Goal: Transaction & Acquisition: Download file/media

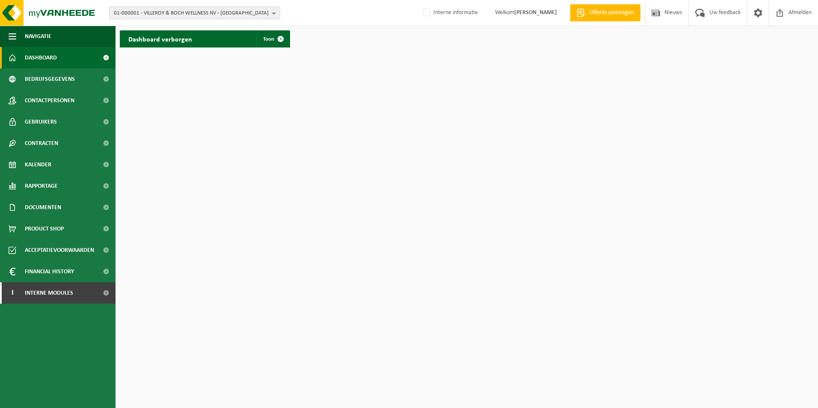
click at [165, 16] on span "01-000001 - VILLEROY & BOCH WELLNESS NV - ROESELARE" at bounding box center [191, 13] width 155 height 13
click at [165, 24] on input "text" at bounding box center [194, 26] width 167 height 11
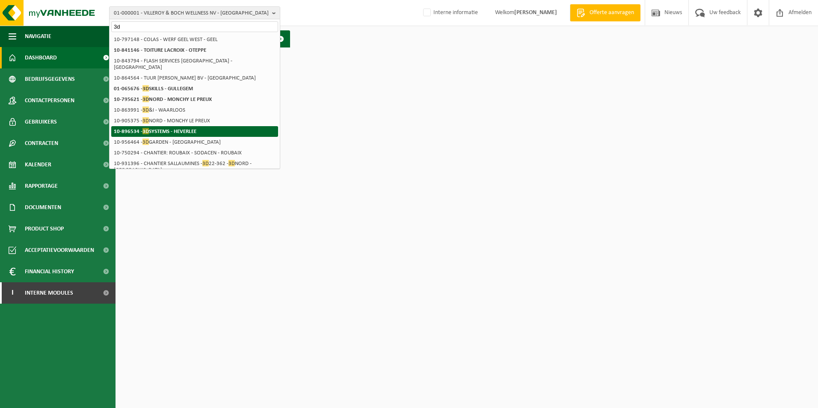
type input "3d"
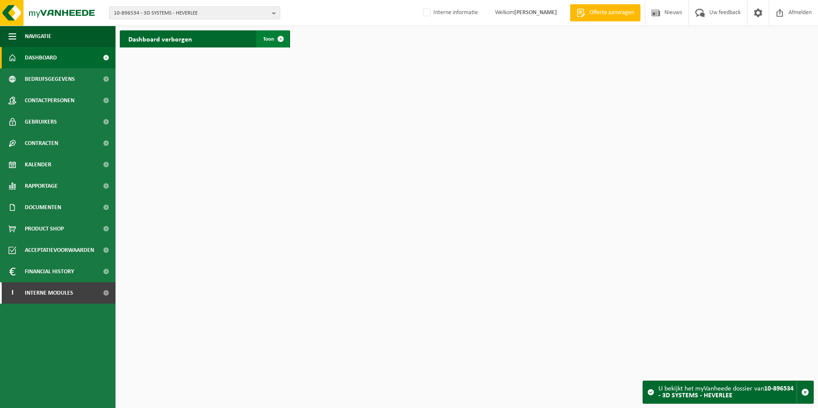
click at [276, 35] on span at bounding box center [280, 38] width 17 height 17
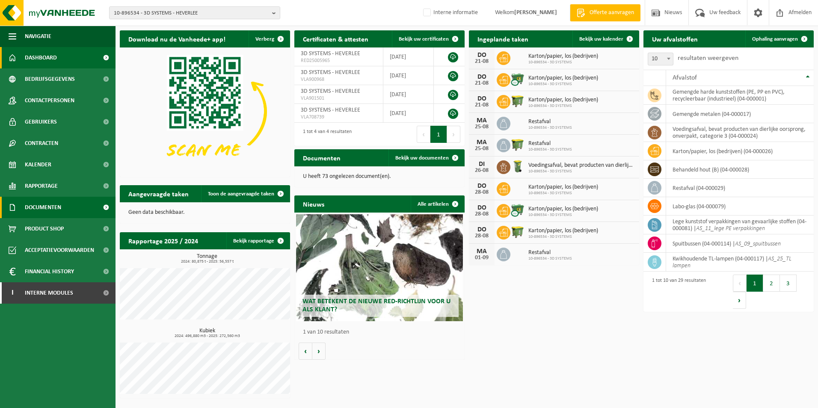
click at [48, 204] on span "Documenten" at bounding box center [43, 207] width 36 height 21
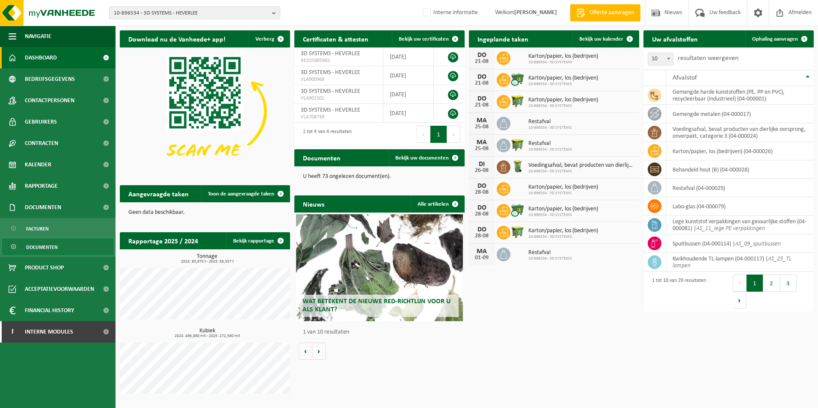
click at [42, 248] on span "Documenten" at bounding box center [42, 247] width 32 height 16
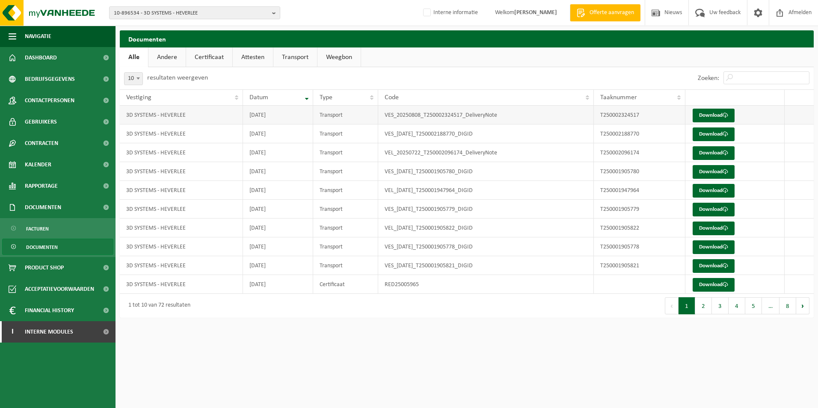
click at [193, 117] on td "3D SYSTEMS - HEVERLEE" at bounding box center [181, 115] width 123 height 19
drag, startPoint x: 194, startPoint y: 116, endPoint x: 312, endPoint y: 114, distance: 118.5
click at [312, 114] on tr "3D SYSTEMS - HEVERLEE 2025-08-08 Transport VES_20250808_T250002324517_DeliveryN…" at bounding box center [467, 115] width 694 height 19
click at [514, 113] on td "VES_20250808_T250002324517_DeliveryNote" at bounding box center [486, 115] width 216 height 19
click at [208, 17] on span "10-896534 - 3D SYSTEMS - HEVERLEE" at bounding box center [191, 13] width 155 height 13
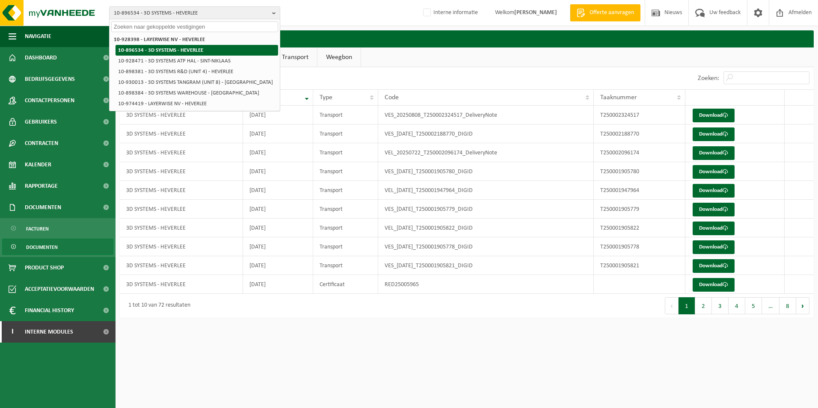
click at [187, 50] on strong "10-896534 - 3D SYSTEMS - HEVERLEE" at bounding box center [160, 51] width 85 height 6
click at [288, 344] on html "10-896534 - 3D SYSTEMS - HEVERLEE 10-928398 - LAYERWISE NV - HEVERLEE 10-896534…" at bounding box center [409, 204] width 818 height 408
drag, startPoint x: 218, startPoint y: 325, endPoint x: 181, endPoint y: 332, distance: 37.4
click at [216, 326] on div "Navigatie Offerte aanvragen Nieuws Uw feedback Afmelden Dashboard Bedrijfsgegev…" at bounding box center [409, 163] width 818 height 327
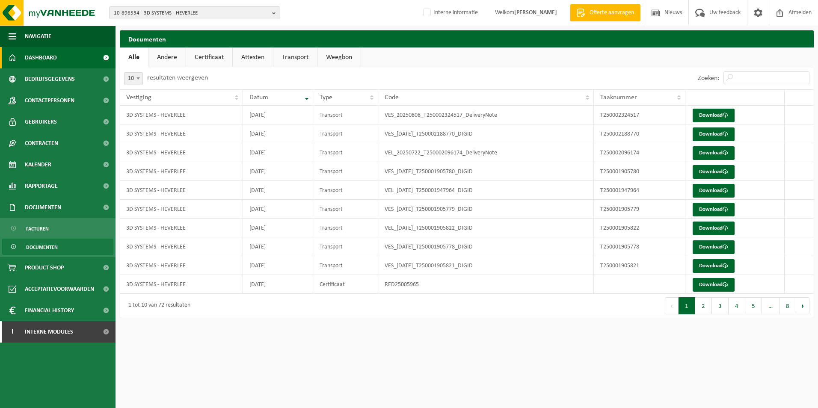
click at [60, 55] on link "Dashboard" at bounding box center [58, 57] width 116 height 21
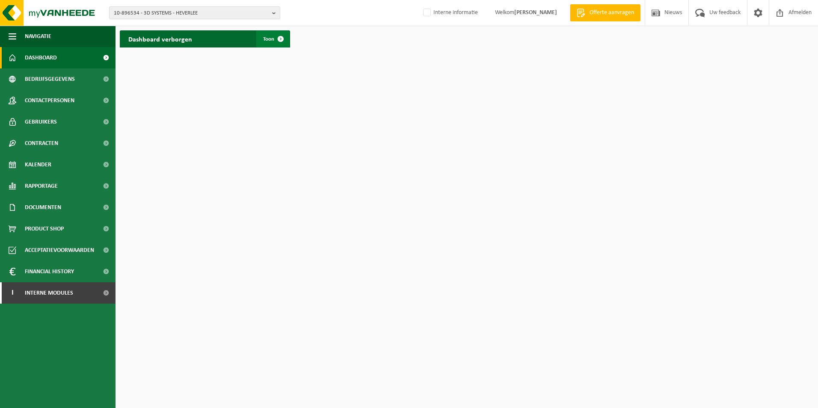
click at [289, 37] on span at bounding box center [280, 38] width 17 height 17
click at [273, 13] on b "button" at bounding box center [276, 13] width 8 height 12
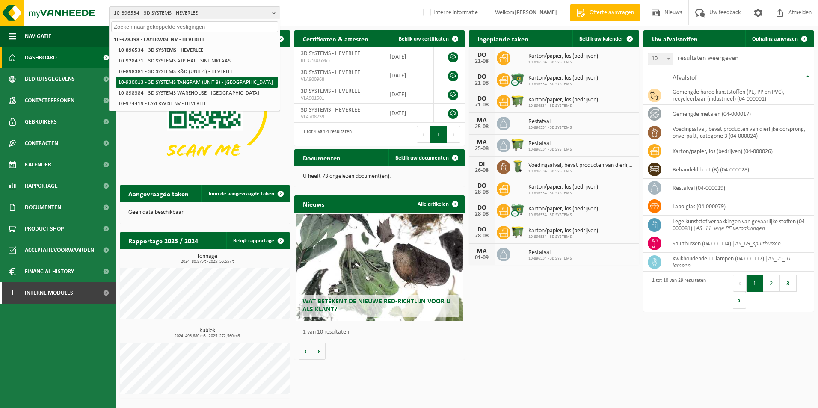
click at [178, 82] on li "10-930013 - 3D SYSTEMS TANGRAM (UNIT 8) - [GEOGRAPHIC_DATA]" at bounding box center [197, 82] width 163 height 11
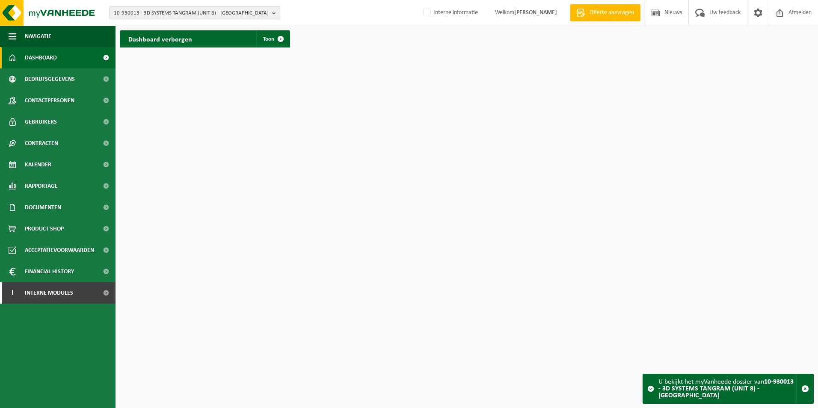
click at [207, 15] on span "10-930013 - 3D SYSTEMS TANGRAM (UNIT 8) - [GEOGRAPHIC_DATA]" at bounding box center [191, 13] width 155 height 13
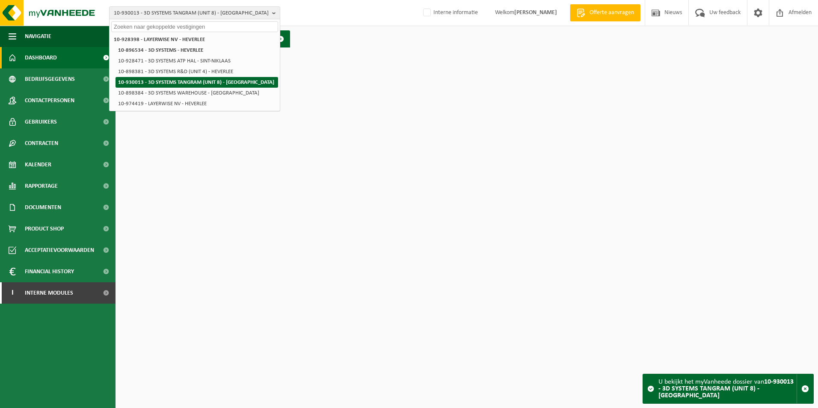
click at [191, 82] on li "10-930013 - 3D SYSTEMS TANGRAM (UNIT 8) - [GEOGRAPHIC_DATA]" at bounding box center [197, 82] width 163 height 11
drag, startPoint x: 252, startPoint y: 202, endPoint x: 236, endPoint y: 207, distance: 16.8
click at [253, 201] on html "10-930013 - 3D SYSTEMS TANGRAM (UNIT 8) - HEVERLEE 10-928398 - LAYERWISE NV - H…" at bounding box center [409, 204] width 818 height 408
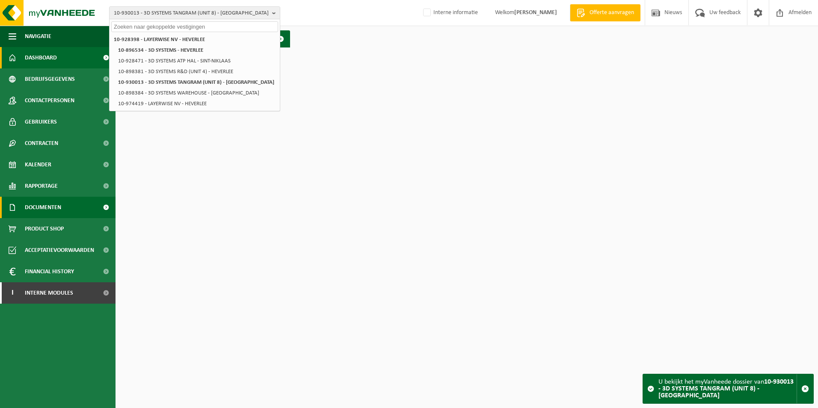
click at [42, 207] on span "Documenten" at bounding box center [43, 207] width 36 height 21
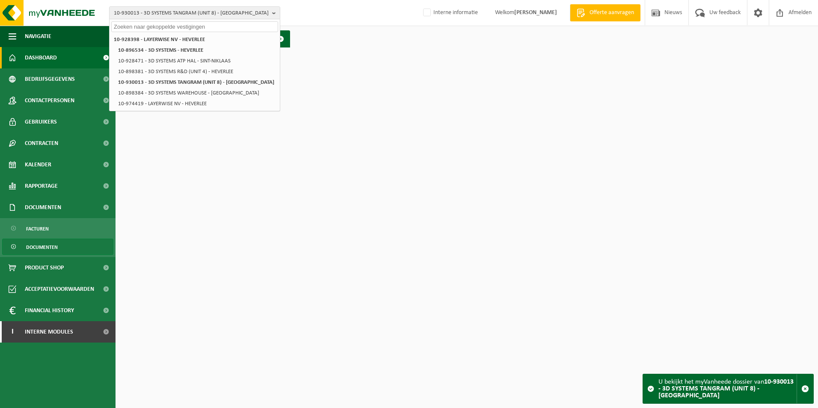
click at [43, 248] on span "Documenten" at bounding box center [42, 247] width 32 height 16
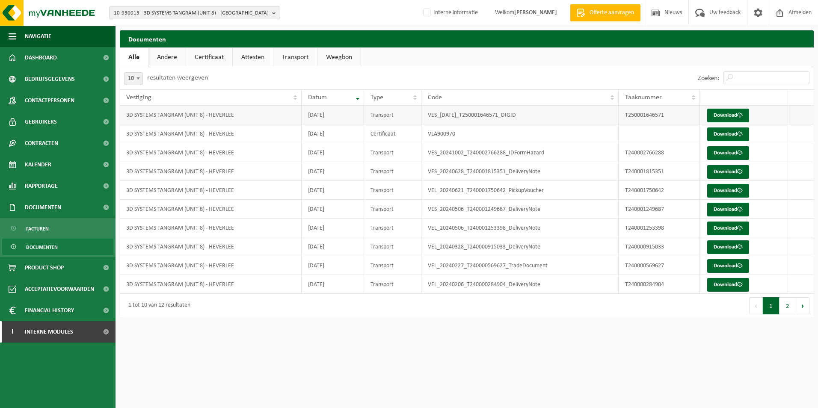
drag, startPoint x: 537, startPoint y: 114, endPoint x: 416, endPoint y: 107, distance: 121.3
click at [416, 107] on tr "3D SYSTEMS TANGRAM (UNIT 8) - HEVERLEE 2025-06-17 Transport VES_2025-06-17_T250…" at bounding box center [467, 115] width 694 height 19
click at [354, 99] on th "Datum" at bounding box center [333, 97] width 62 height 16
click at [356, 99] on th "Datum" at bounding box center [333, 97] width 62 height 16
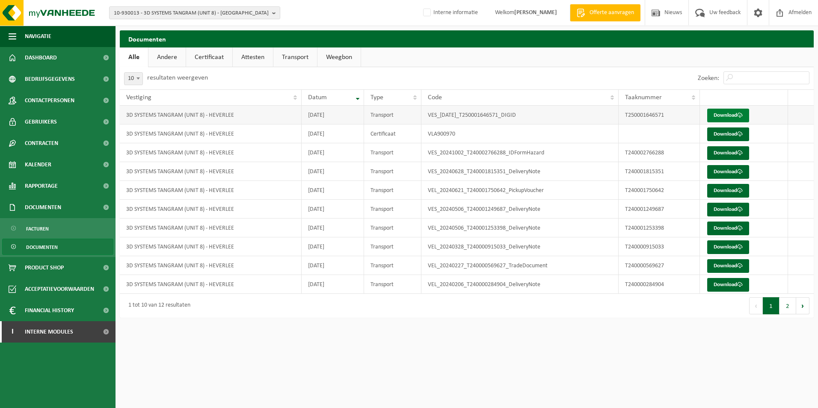
click at [727, 114] on link "Download" at bounding box center [728, 116] width 42 height 14
click at [33, 229] on span "Facturen" at bounding box center [37, 229] width 23 height 16
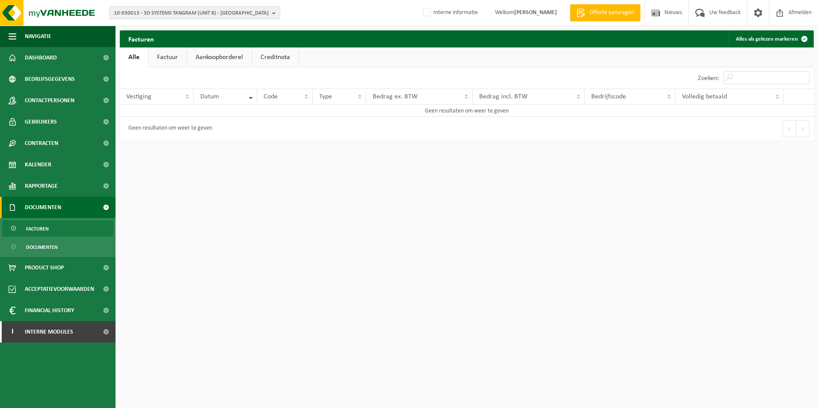
click at [168, 57] on link "Factuur" at bounding box center [167, 58] width 38 height 20
click at [130, 58] on link "Alle" at bounding box center [134, 58] width 28 height 20
click at [151, 15] on span "10-930013 - 3D SYSTEMS TANGRAM (UNIT 8) - [GEOGRAPHIC_DATA]" at bounding box center [191, 13] width 155 height 13
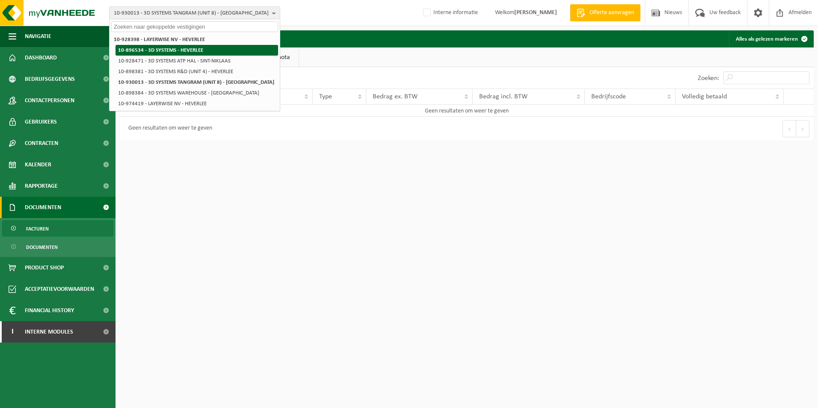
click at [183, 50] on strong "10-896534 - 3D SYSTEMS - HEVERLEE" at bounding box center [160, 51] width 85 height 6
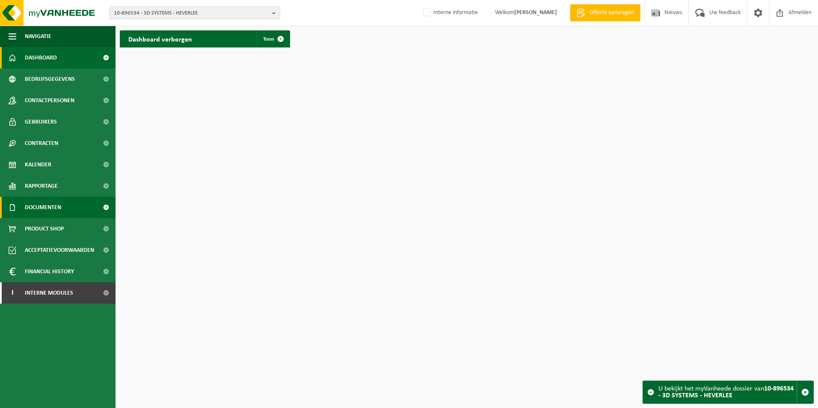
click at [42, 205] on span "Documenten" at bounding box center [43, 207] width 36 height 21
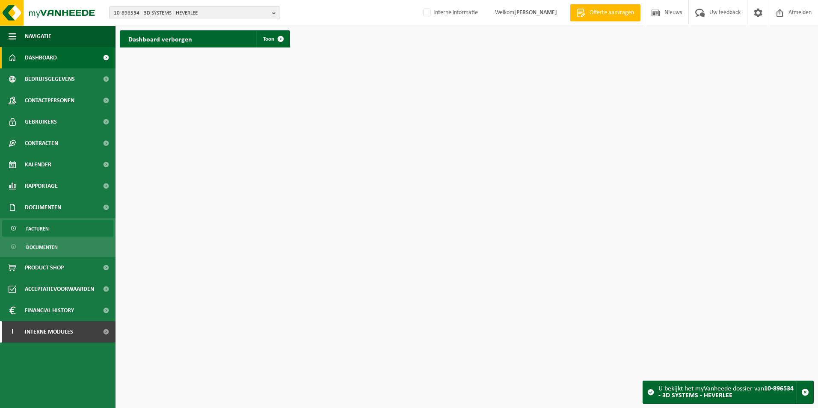
click at [39, 228] on span "Facturen" at bounding box center [37, 229] width 23 height 16
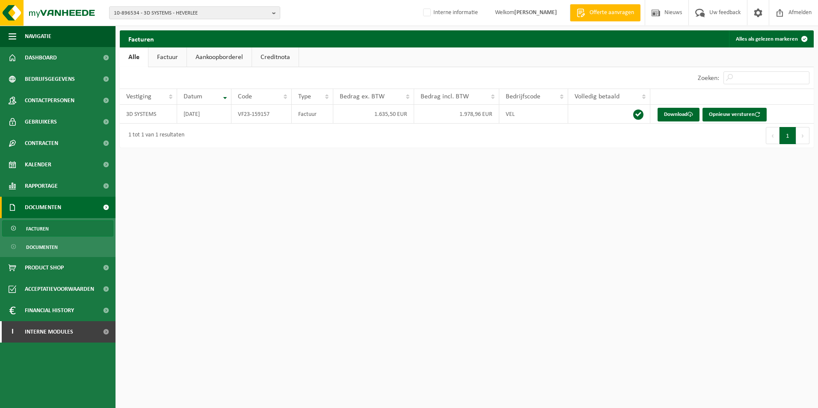
click at [188, 132] on div "1 tot 1 van 1 resultaten" at bounding box center [293, 136] width 347 height 24
click at [222, 12] on span "10-896534 - 3D SYSTEMS - HEVERLEE" at bounding box center [191, 13] width 155 height 13
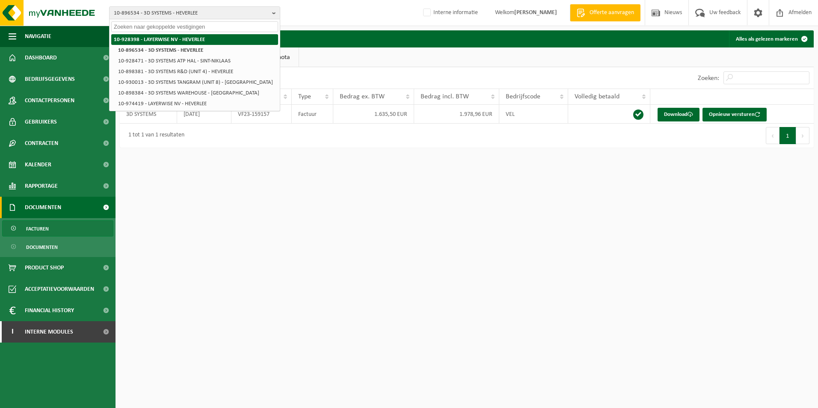
click at [187, 41] on strong "10-928398 - LAYERWISE NV - HEVERLEE" at bounding box center [159, 40] width 91 height 6
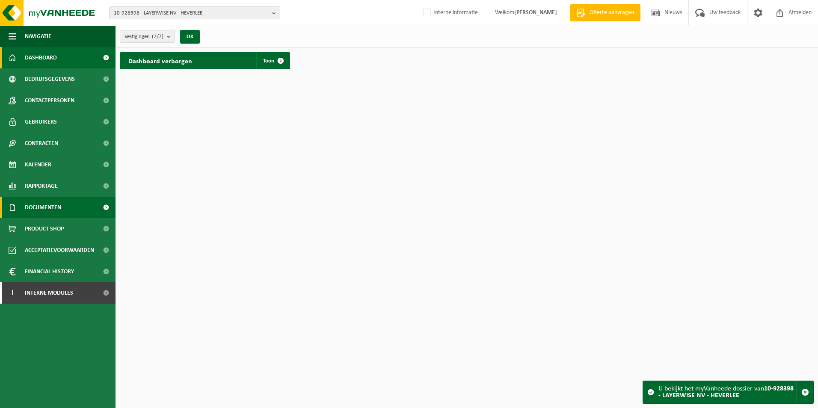
click at [49, 202] on span "Documenten" at bounding box center [43, 207] width 36 height 21
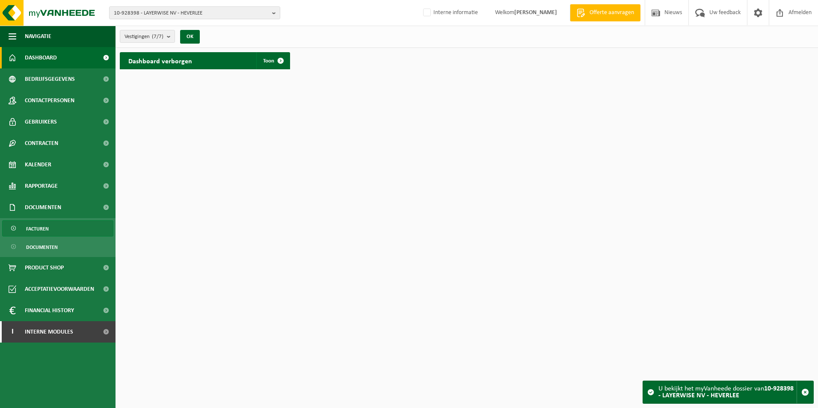
click at [55, 229] on link "Facturen" at bounding box center [57, 228] width 111 height 16
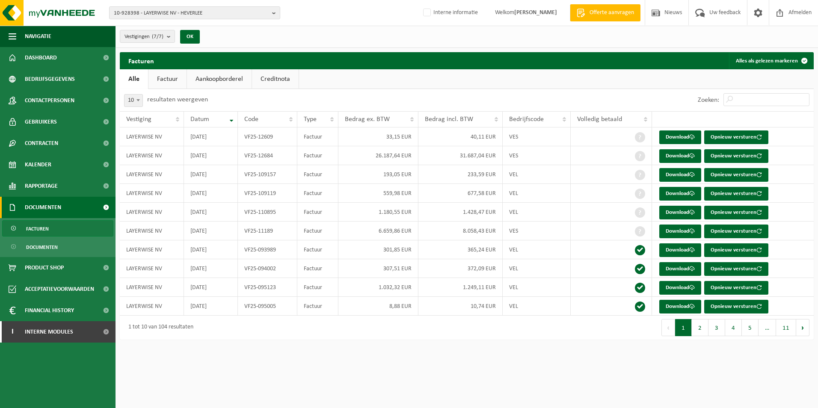
click at [225, 82] on link "Aankoopborderel" at bounding box center [219, 79] width 65 height 20
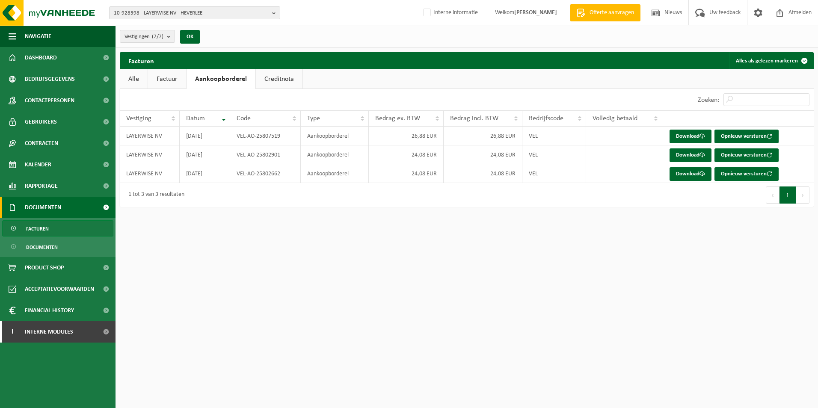
click at [169, 74] on link "Factuur" at bounding box center [167, 79] width 38 height 20
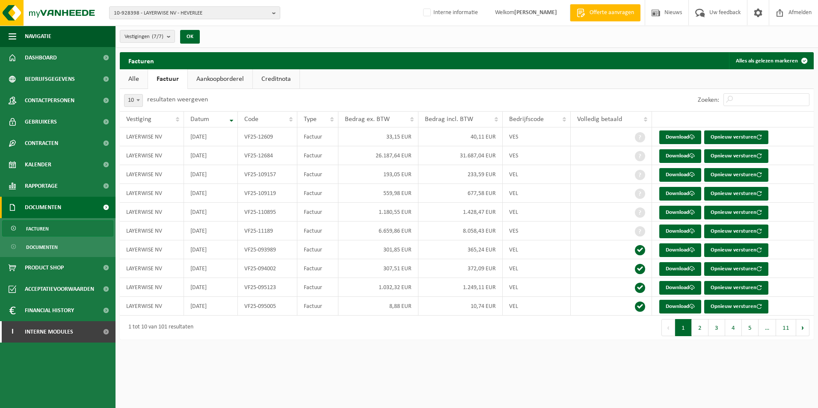
click at [278, 77] on link "Creditnota" at bounding box center [276, 79] width 47 height 20
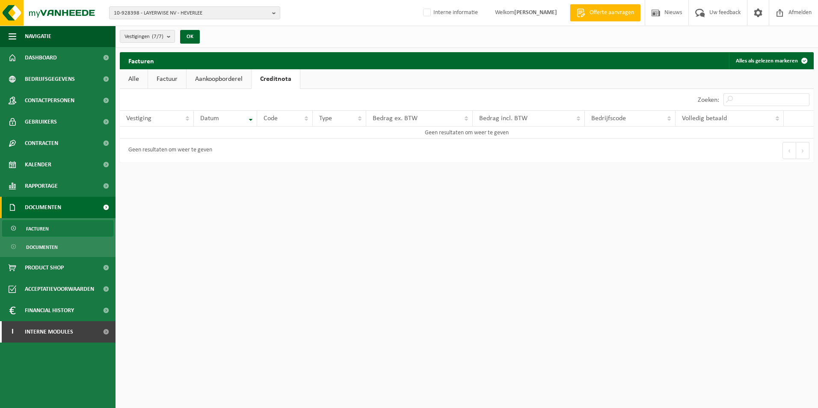
click at [205, 77] on link "Aankoopborderel" at bounding box center [219, 79] width 65 height 20
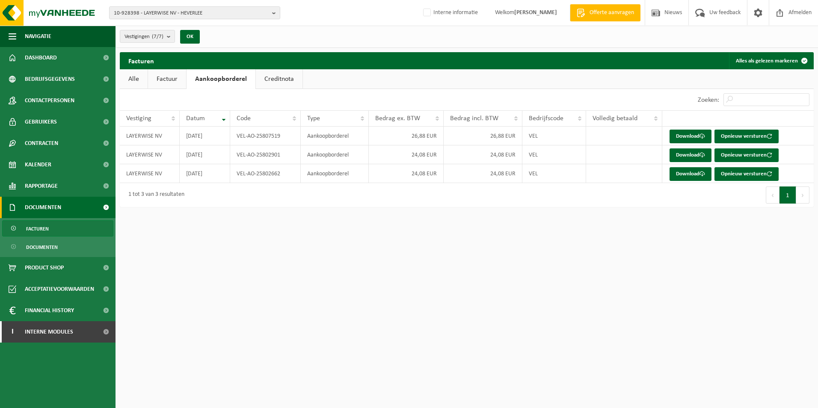
click at [151, 77] on link "Factuur" at bounding box center [167, 79] width 38 height 20
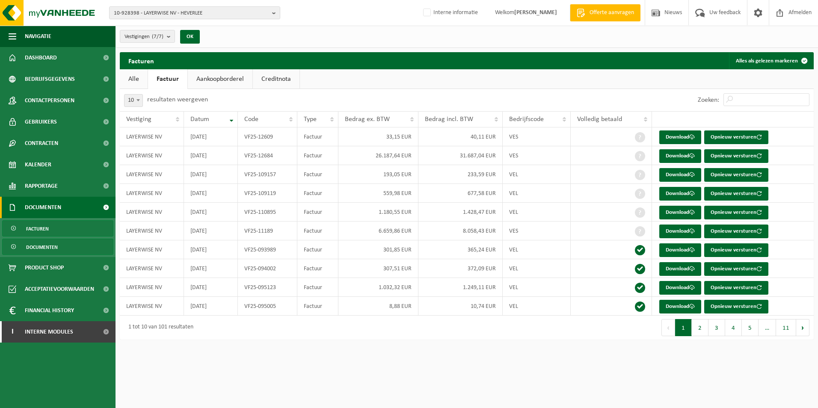
click at [12, 246] on span at bounding box center [14, 247] width 7 height 16
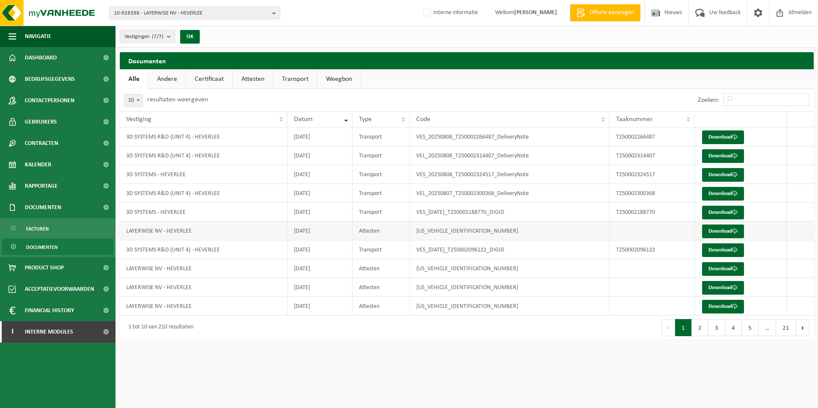
click at [237, 230] on td "LAYERWISE NV - HEVERLEE" at bounding box center [204, 231] width 168 height 19
drag, startPoint x: 317, startPoint y: 230, endPoint x: 322, endPoint y: 230, distance: 5.6
click at [317, 230] on td "2025-07-23" at bounding box center [320, 231] width 65 height 19
click at [443, 230] on td "VES00625000014612" at bounding box center [510, 231] width 200 height 19
click at [142, 230] on td "LAYERWISE NV - HEVERLEE" at bounding box center [204, 231] width 168 height 19
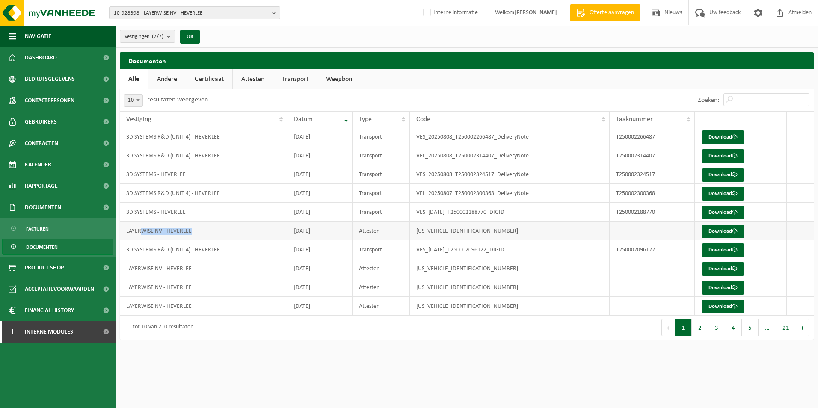
drag, startPoint x: 140, startPoint y: 229, endPoint x: 206, endPoint y: 229, distance: 65.9
click at [206, 229] on td "LAYERWISE NV - HEVERLEE" at bounding box center [204, 231] width 168 height 19
click at [210, 229] on td "LAYERWISE NV - HEVERLEE" at bounding box center [204, 231] width 168 height 19
click at [211, 229] on td "LAYERWISE NV - HEVERLEE" at bounding box center [204, 231] width 168 height 19
click at [728, 229] on link "Download" at bounding box center [723, 232] width 42 height 14
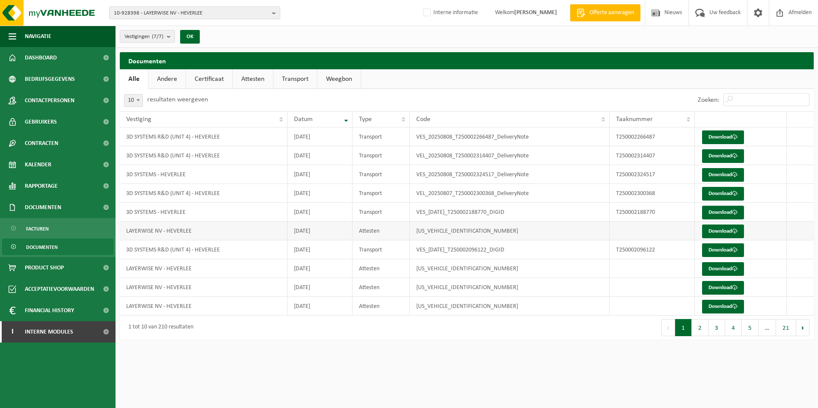
click at [244, 232] on td "LAYERWISE NV - HEVERLEE" at bounding box center [204, 231] width 168 height 19
click at [254, 12] on span "10-928398 - LAYERWISE NV - HEVERLEE" at bounding box center [191, 13] width 155 height 13
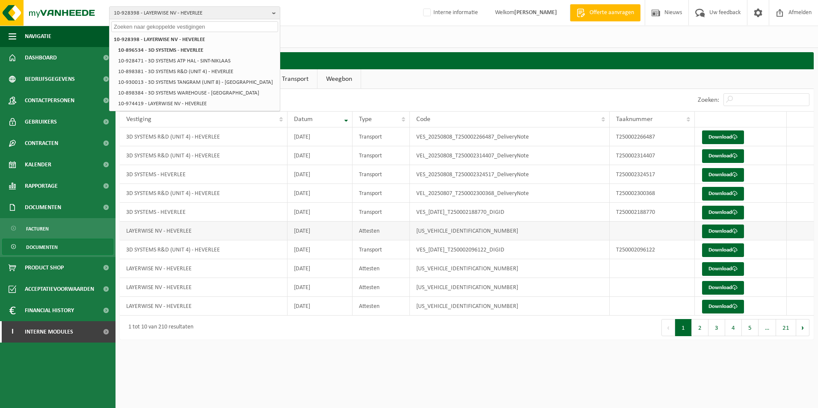
drag, startPoint x: 325, startPoint y: 232, endPoint x: 202, endPoint y: 226, distance: 122.9
click at [202, 226] on tr "LAYERWISE NV - HEVERLEE 2025-07-23 Attesten VES00625000014612 Download" at bounding box center [467, 231] width 694 height 19
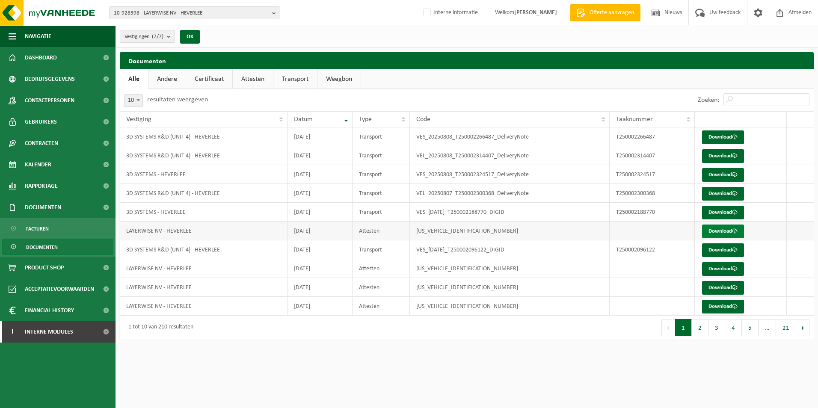
click at [721, 232] on link "Download" at bounding box center [723, 232] width 42 height 14
click at [713, 231] on link "Download" at bounding box center [723, 232] width 42 height 14
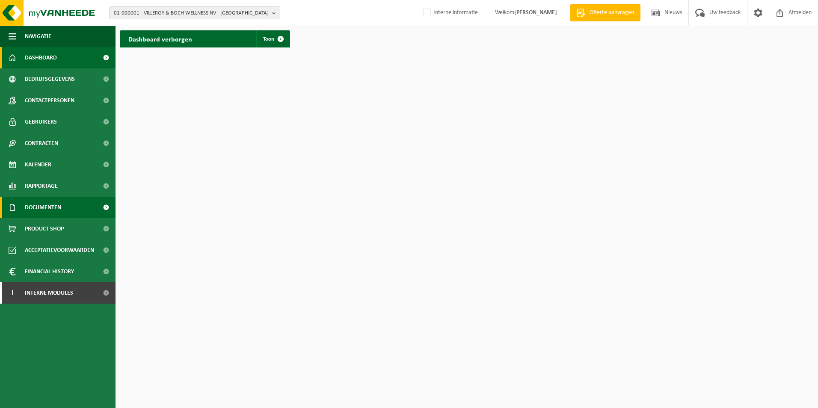
click at [39, 206] on span "Documenten" at bounding box center [43, 207] width 36 height 21
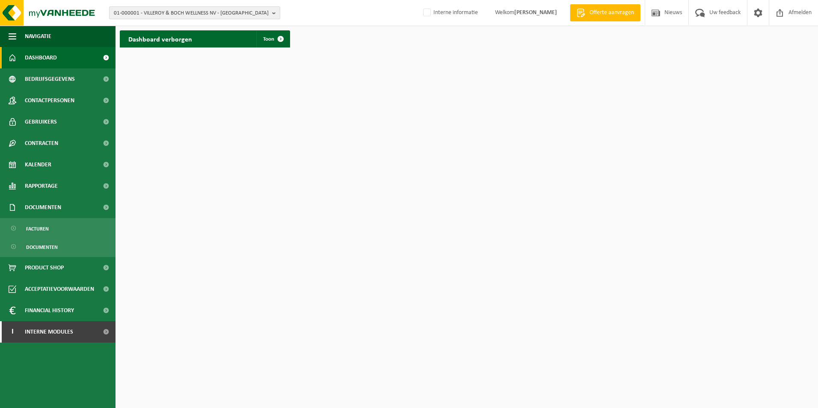
click at [175, 11] on span "01-000001 - VILLEROY & BOCH WELLNESS NV - [GEOGRAPHIC_DATA]" at bounding box center [191, 13] width 155 height 13
click at [173, 23] on input "text" at bounding box center [194, 26] width 167 height 11
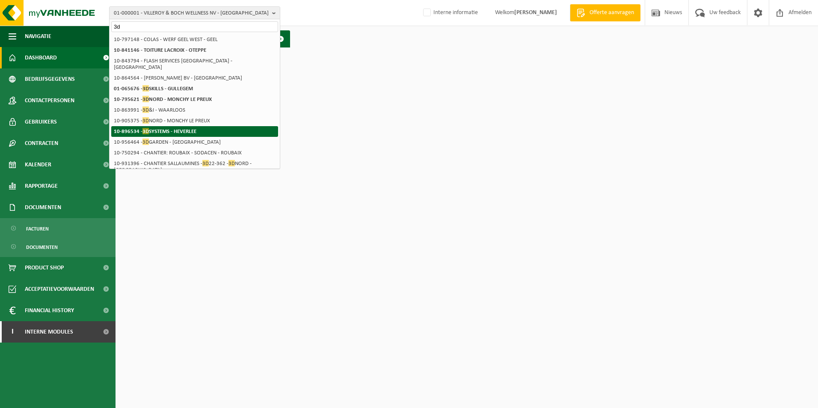
type input "3d"
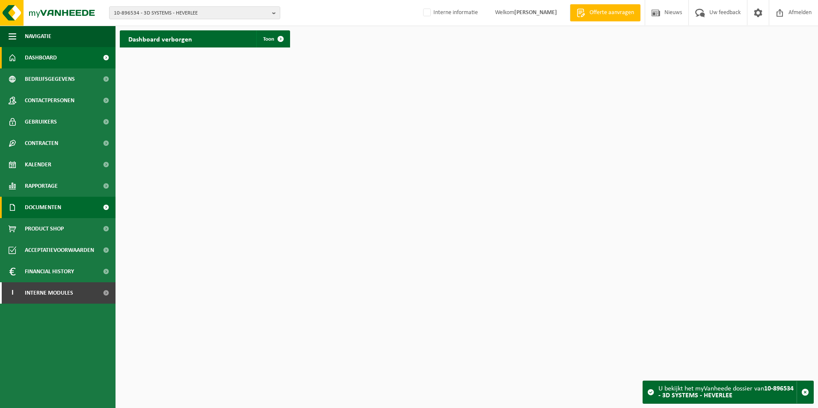
click at [67, 209] on link "Documenten" at bounding box center [58, 207] width 116 height 21
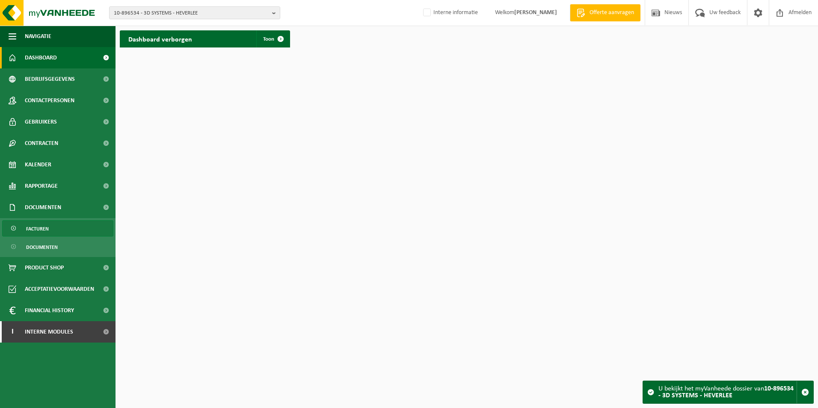
click at [55, 232] on link "Facturen" at bounding box center [57, 228] width 111 height 16
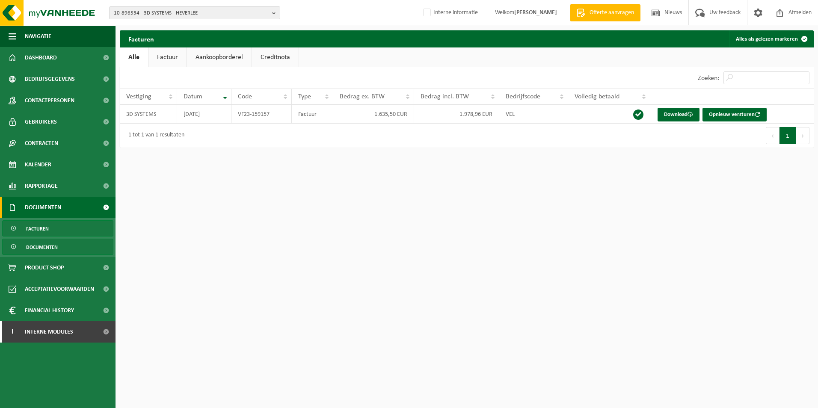
click at [36, 246] on span "Documenten" at bounding box center [42, 247] width 32 height 16
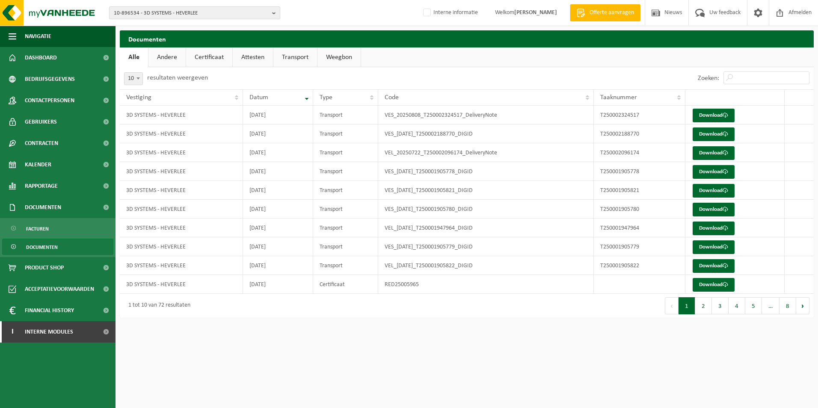
click at [212, 10] on span "10-896534 - 3D SYSTEMS - HEVERLEE" at bounding box center [191, 13] width 155 height 13
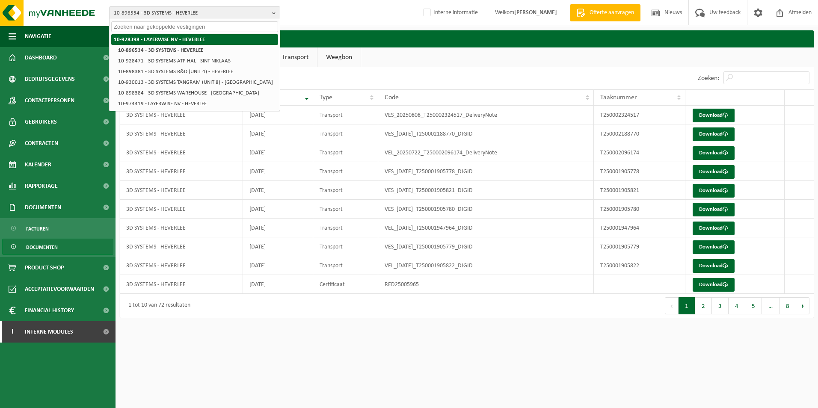
click at [190, 35] on li "10-928398 - LAYERWISE NV - HEVERLEE" at bounding box center [194, 39] width 167 height 11
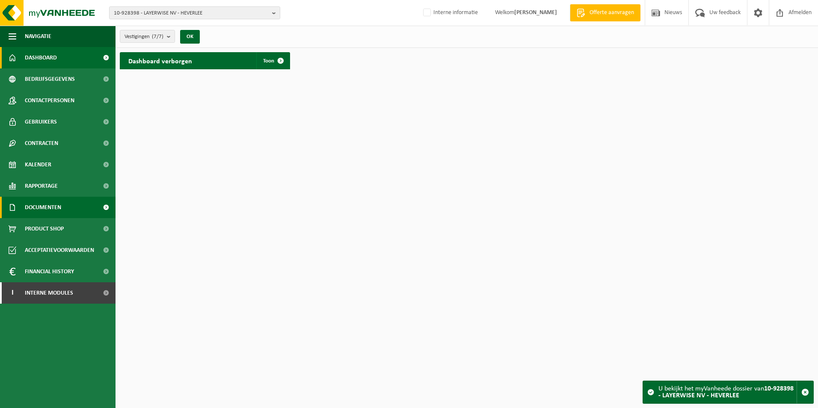
click at [105, 205] on span at bounding box center [105, 207] width 19 height 21
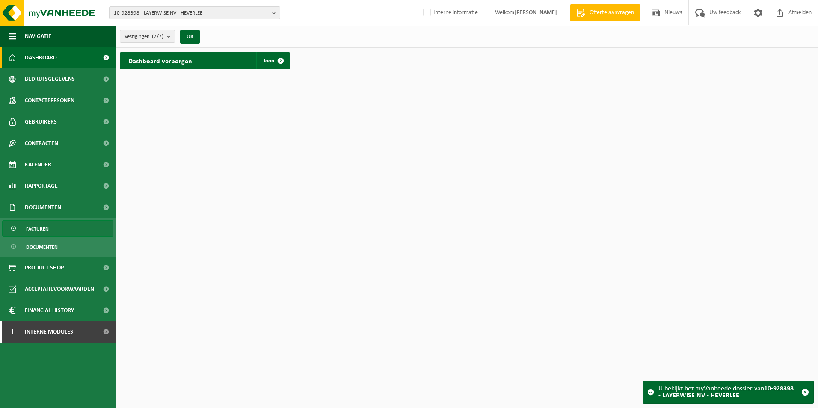
click at [48, 230] on span "Facturen" at bounding box center [37, 229] width 23 height 16
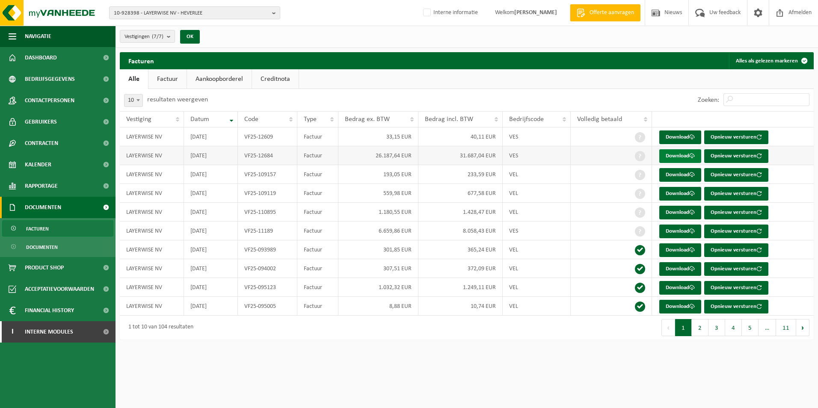
click at [679, 157] on link "Download" at bounding box center [680, 156] width 42 height 14
click at [673, 135] on link "Download" at bounding box center [680, 138] width 42 height 14
click at [357, 141] on td "33,15 EUR" at bounding box center [378, 137] width 80 height 19
click at [683, 155] on link "Download" at bounding box center [680, 156] width 42 height 14
click at [247, 14] on span "10-928398 - LAYERWISE NV - HEVERLEE" at bounding box center [191, 13] width 155 height 13
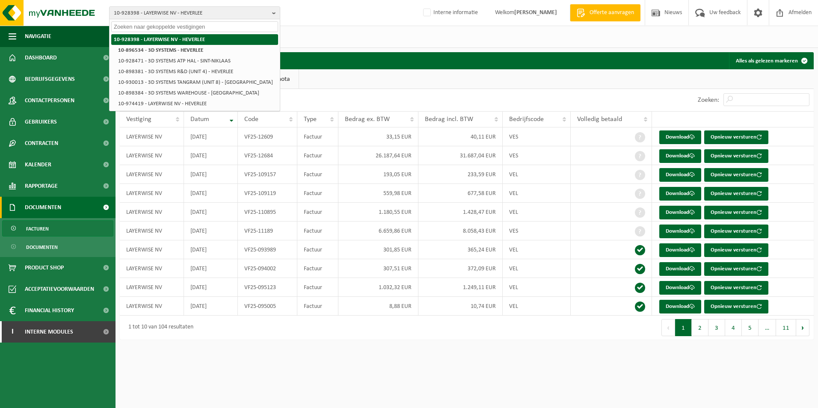
click at [176, 39] on strong "10-928398 - LAYERWISE NV - HEVERLEE" at bounding box center [159, 40] width 91 height 6
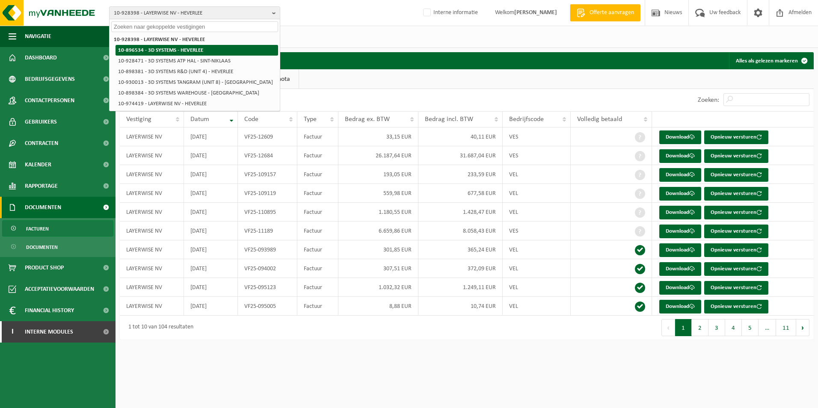
click at [169, 48] on strong "10-896534 - 3D SYSTEMS - HEVERLEE" at bounding box center [160, 51] width 85 height 6
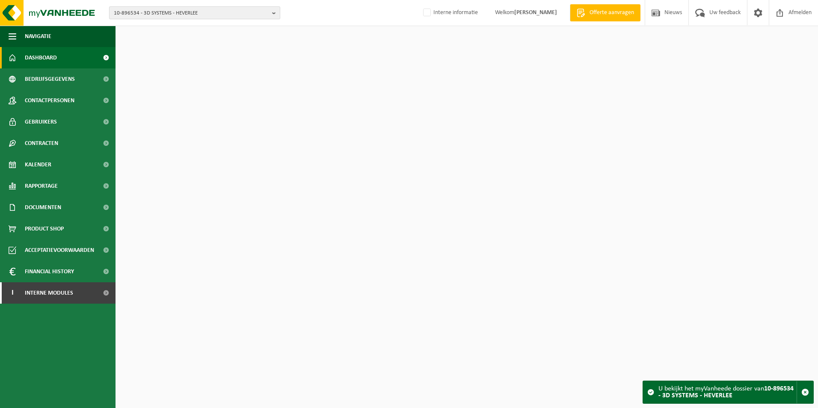
click at [201, 15] on span "10-896534 - 3D SYSTEMS - HEVERLEE" at bounding box center [191, 13] width 155 height 13
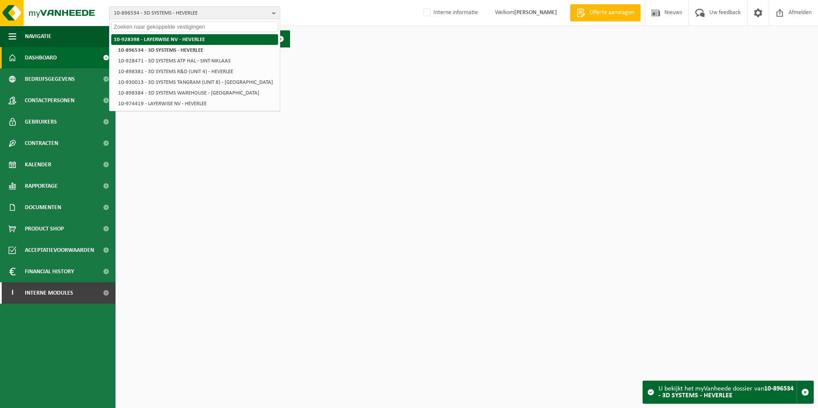
click at [165, 37] on strong "10-928398 - LAYERWISE NV - HEVERLEE" at bounding box center [159, 40] width 91 height 6
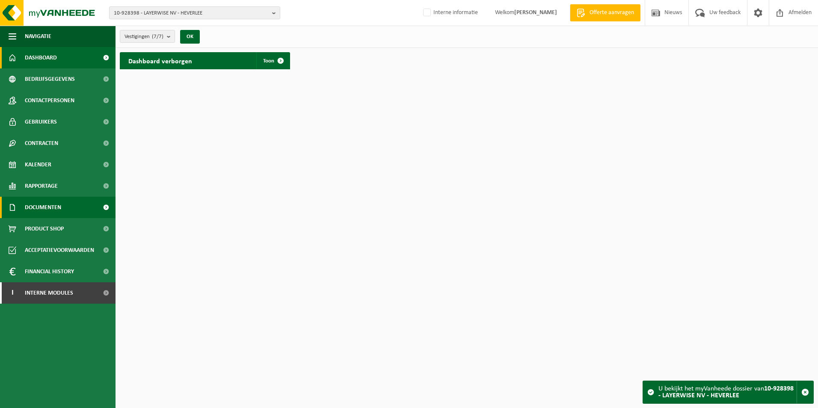
click at [39, 210] on span "Documenten" at bounding box center [43, 207] width 36 height 21
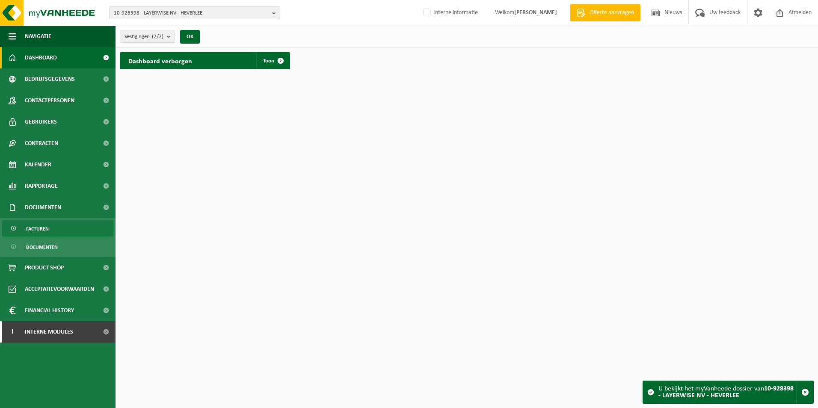
click at [41, 229] on span "Facturen" at bounding box center [37, 229] width 23 height 16
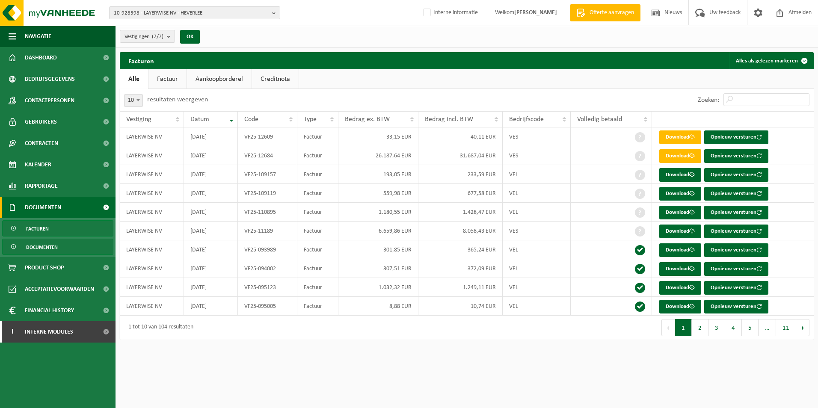
click at [35, 243] on span "Documenten" at bounding box center [42, 247] width 32 height 16
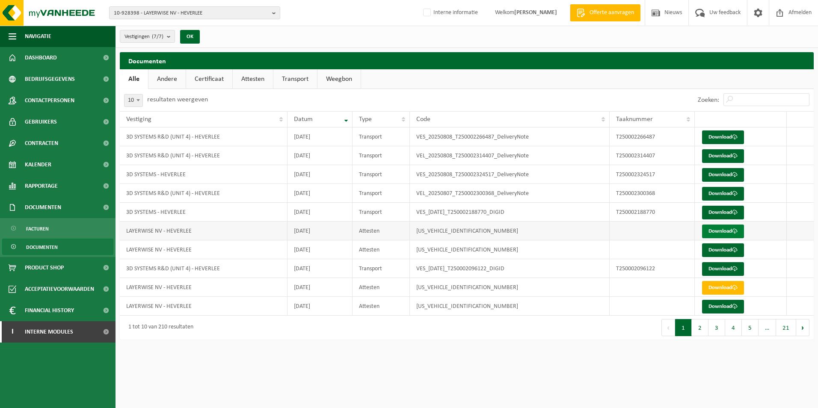
click at [716, 231] on link "Download" at bounding box center [723, 232] width 42 height 14
click at [712, 307] on link "Download" at bounding box center [723, 307] width 42 height 14
click at [719, 227] on link "Download" at bounding box center [723, 232] width 42 height 14
click at [736, 249] on span at bounding box center [735, 250] width 6 height 6
click at [713, 285] on link "Download" at bounding box center [723, 288] width 42 height 14
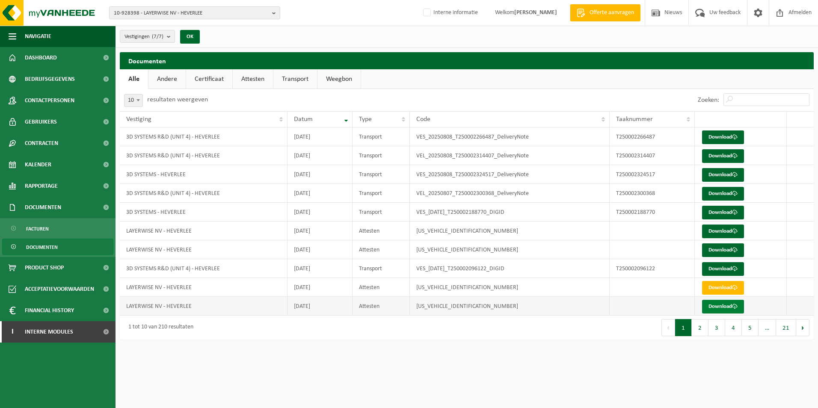
click at [723, 303] on link "Download" at bounding box center [723, 307] width 42 height 14
click at [704, 331] on button "2" at bounding box center [700, 327] width 17 height 17
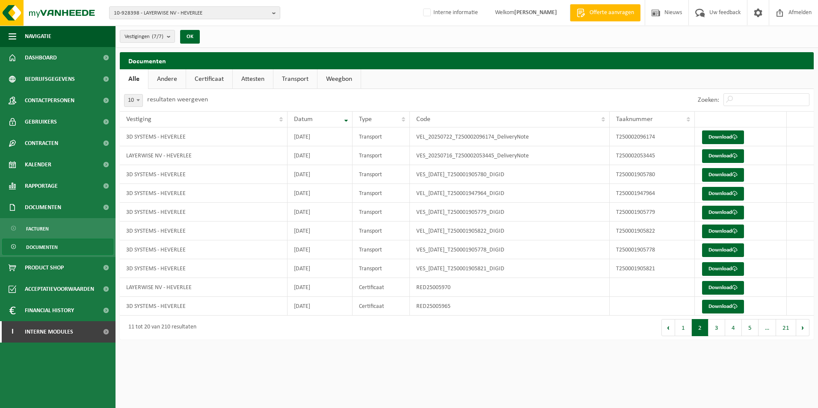
click at [522, 372] on html "10-928398 - LAYERWISE NV - HEVERLEE 10-928398 - LAYERWISE NV - HEVERLEE 10-8965…" at bounding box center [409, 204] width 818 height 408
click at [203, 81] on link "Certificaat" at bounding box center [209, 79] width 46 height 20
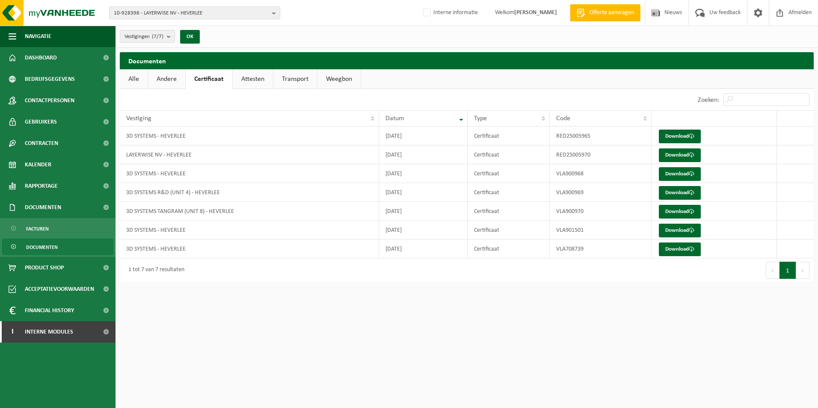
click at [255, 78] on link "Attesten" at bounding box center [253, 79] width 40 height 20
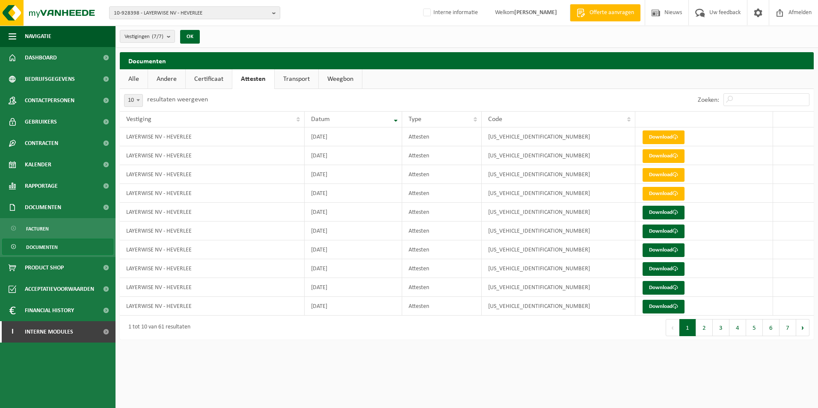
click at [196, 76] on link "Certificaat" at bounding box center [209, 79] width 46 height 20
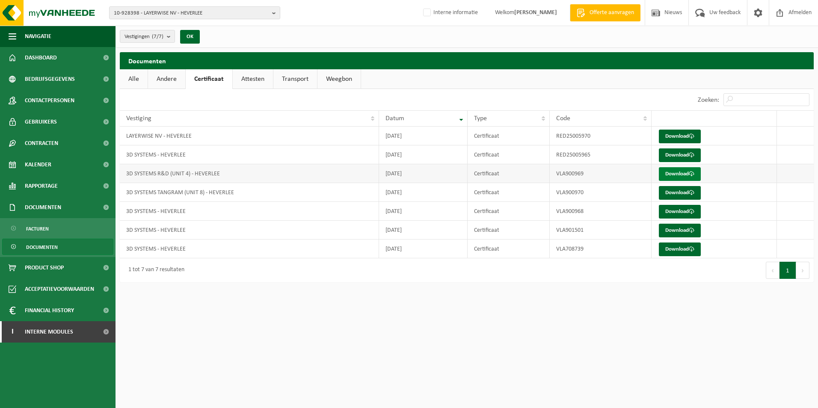
click at [677, 172] on link "Download" at bounding box center [680, 174] width 42 height 14
click at [247, 74] on link "Attesten" at bounding box center [253, 79] width 40 height 20
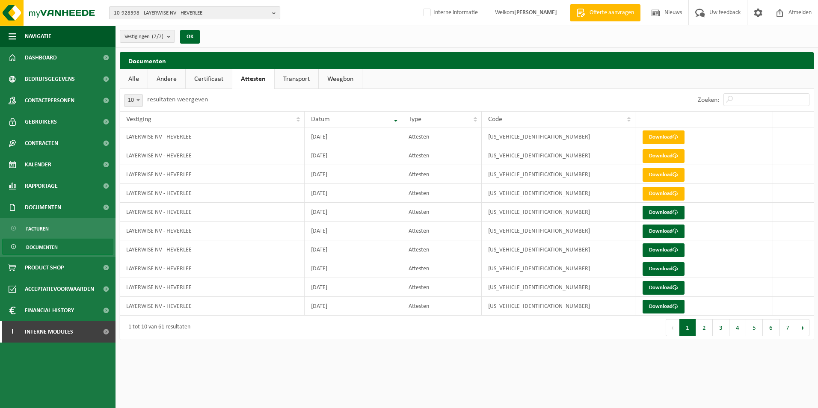
click at [215, 12] on span "10-928398 - LAYERWISE NV - HEVERLEE" at bounding box center [191, 13] width 155 height 13
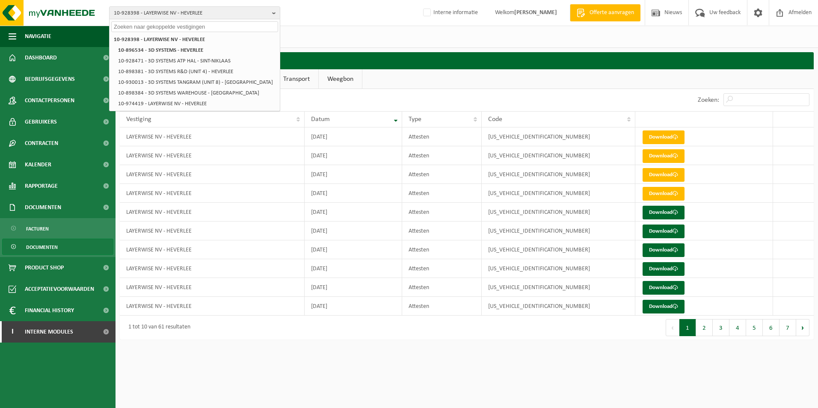
click at [463, 94] on div "10 25 50 100 10 resultaten weergeven" at bounding box center [293, 100] width 347 height 22
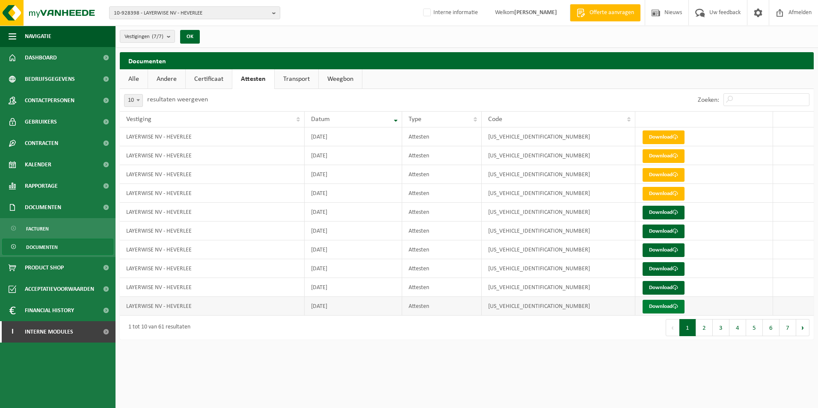
click at [661, 304] on link "Download" at bounding box center [664, 307] width 42 height 14
click at [637, 115] on th at bounding box center [704, 119] width 138 height 16
click at [644, 116] on th at bounding box center [704, 119] width 138 height 16
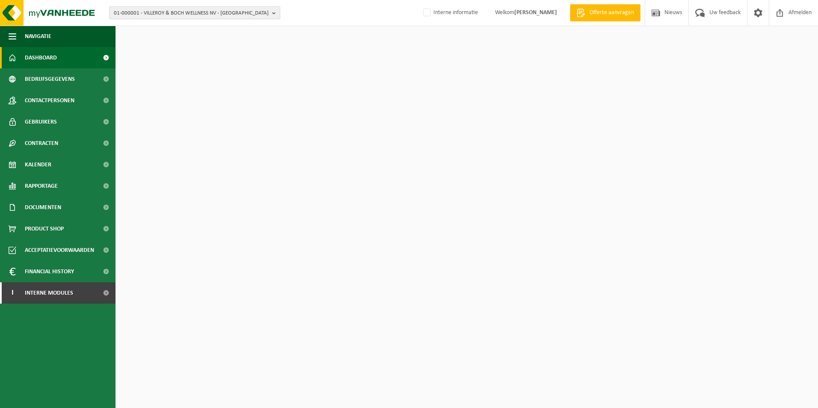
click at [156, 12] on span "01-000001 - VILLEROY & BOCH WELLNESS NV - [GEOGRAPHIC_DATA]" at bounding box center [191, 13] width 155 height 13
click at [155, 25] on input "text" at bounding box center [194, 26] width 167 height 11
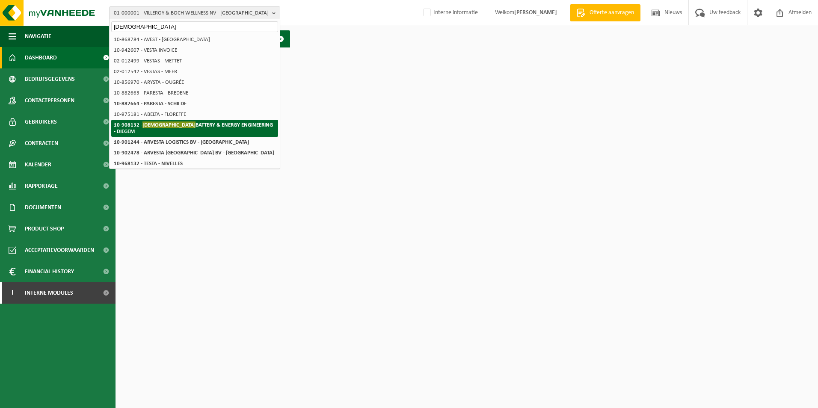
type input "[DEMOGRAPHIC_DATA]"
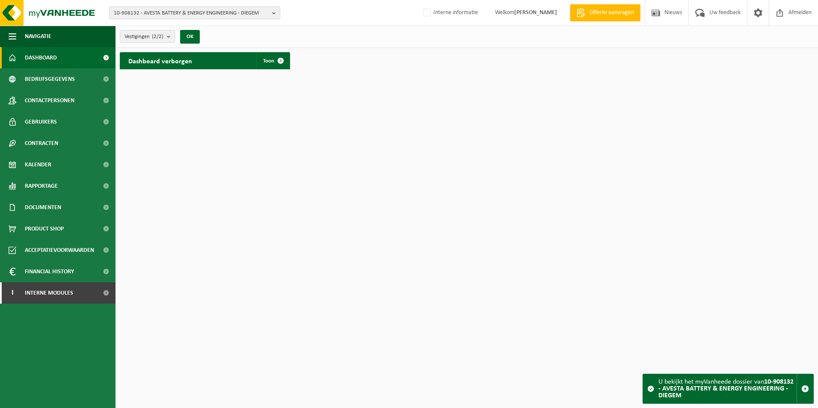
click at [166, 18] on span "10-908132 - AVESTA BATTERY & ENERGY ENGINEERING - DIEGEM" at bounding box center [191, 13] width 155 height 13
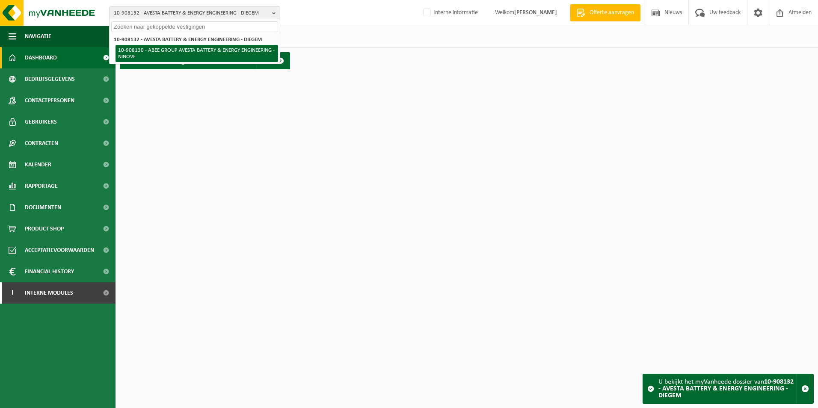
click at [201, 50] on li "10-908130 - ABEE GROUP AVESTA BATTERY & ENERGY ENGINEERING - NINOVE" at bounding box center [197, 53] width 163 height 17
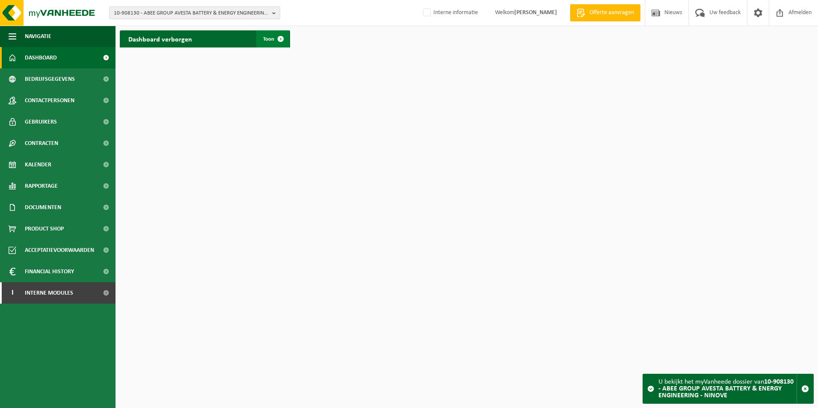
click at [280, 36] on span at bounding box center [280, 38] width 17 height 17
